Goal: Find specific page/section: Find specific page/section

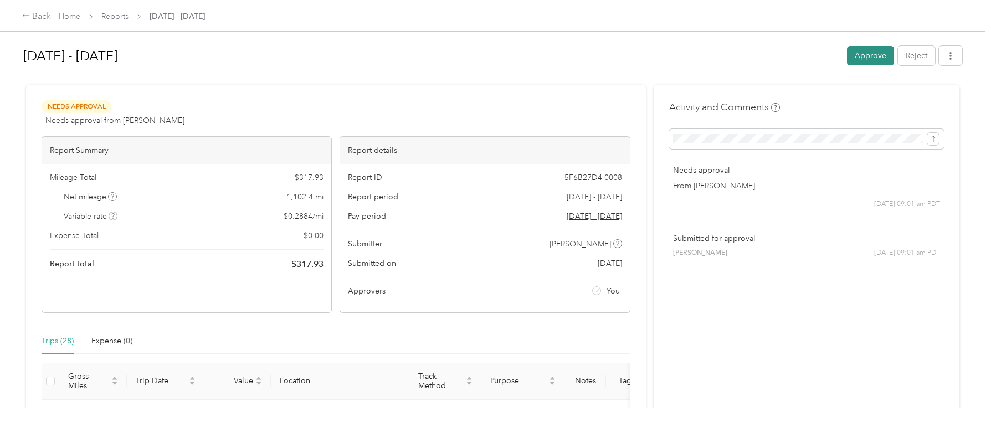
click at [855, 56] on button "Approve" at bounding box center [870, 55] width 47 height 19
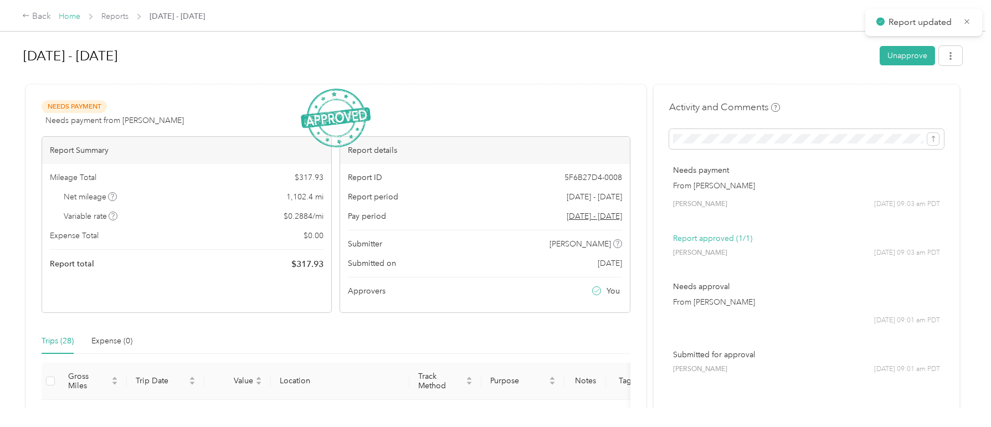
click at [72, 16] on link "Home" at bounding box center [70, 16] width 22 height 9
